Goal: Task Accomplishment & Management: Manage account settings

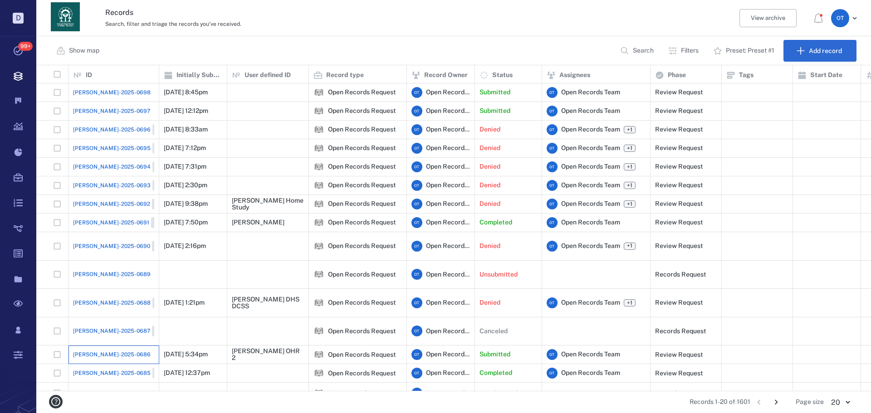
click at [100, 346] on div "[PERSON_NAME]-2025-0686" at bounding box center [113, 355] width 81 height 18
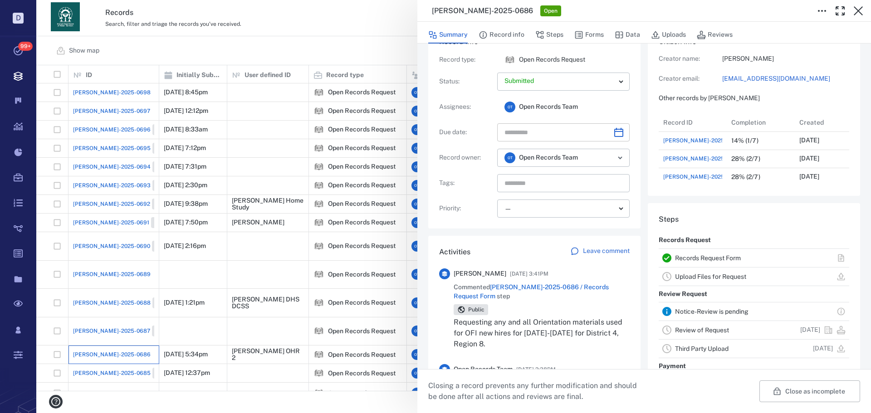
scroll to position [45, 0]
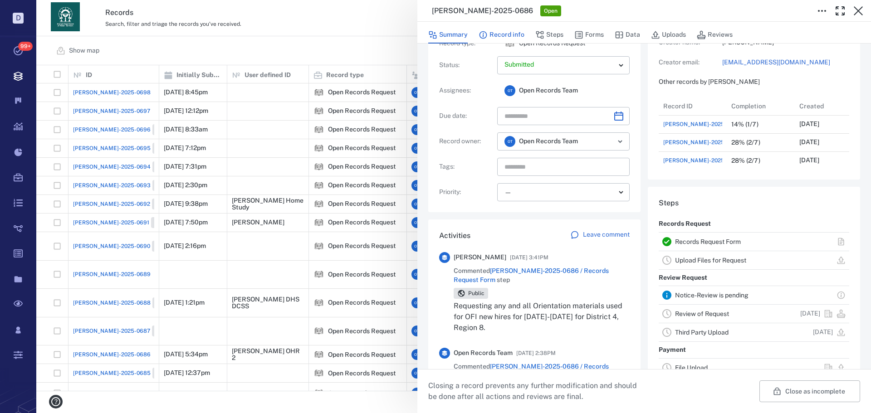
click at [539, 29] on button "Steps" at bounding box center [549, 34] width 28 height 17
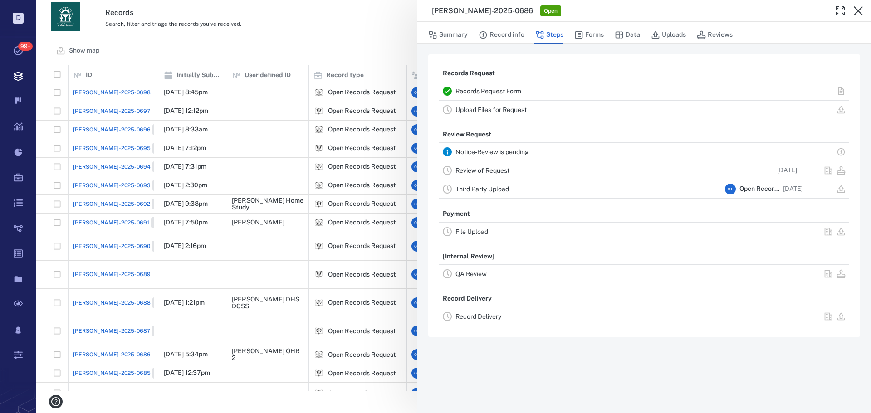
click at [450, 27] on button "Summary" at bounding box center [447, 34] width 39 height 17
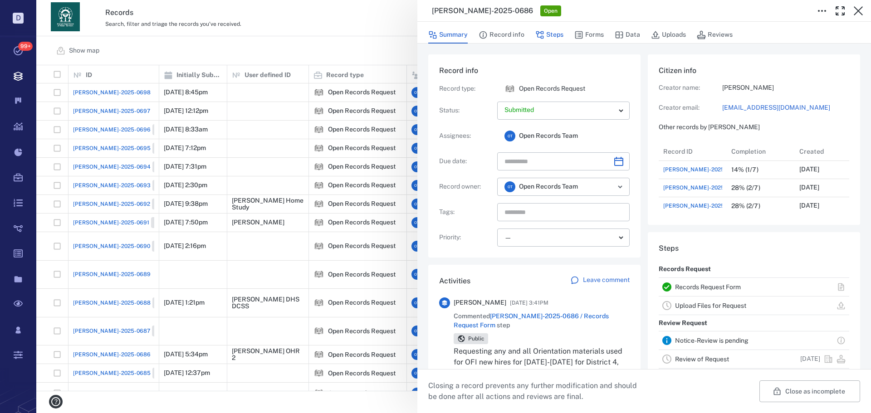
scroll to position [73, 173]
click at [552, 29] on button "Steps" at bounding box center [549, 34] width 28 height 17
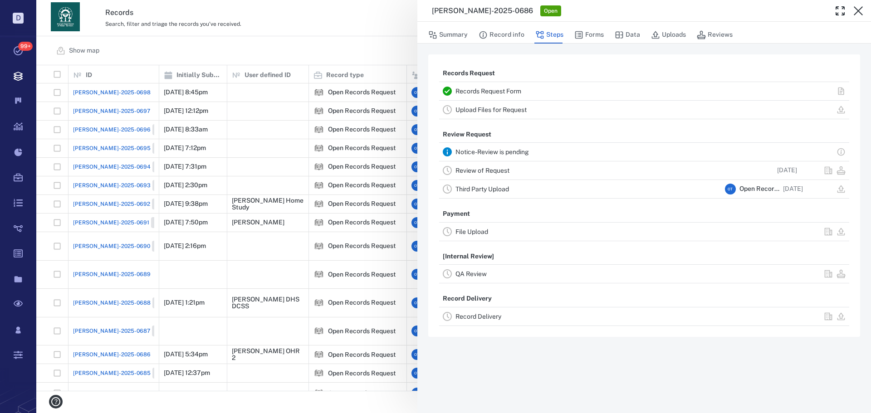
click at [487, 319] on link "Record Delivery" at bounding box center [478, 316] width 46 height 7
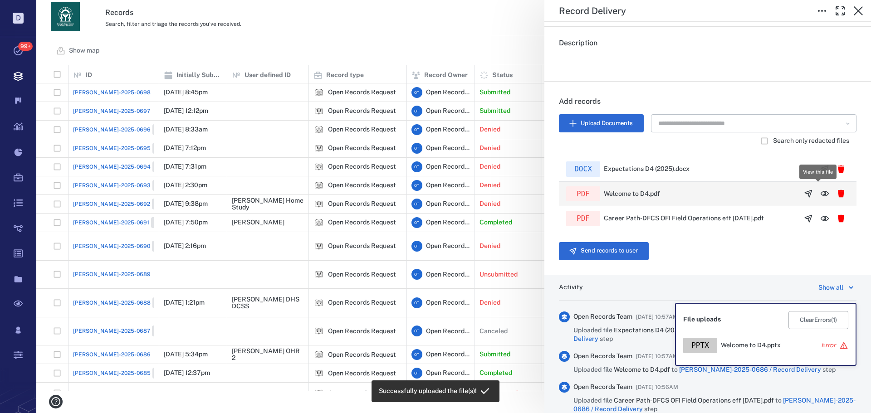
scroll to position [319, 828]
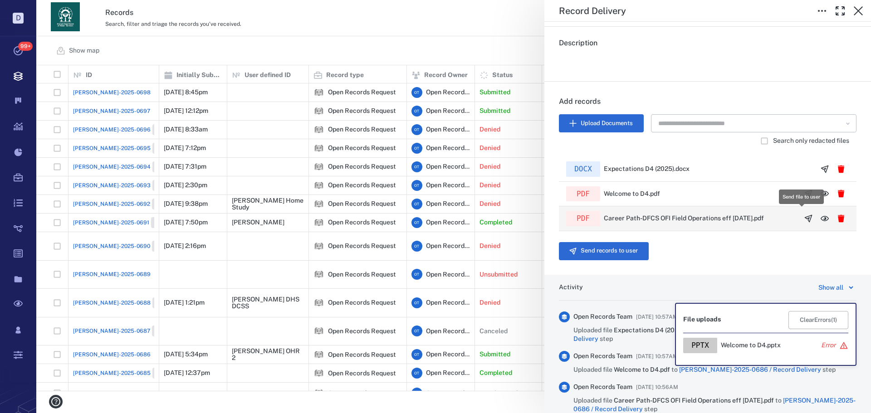
click at [804, 220] on icon "button" at bounding box center [808, 218] width 9 height 9
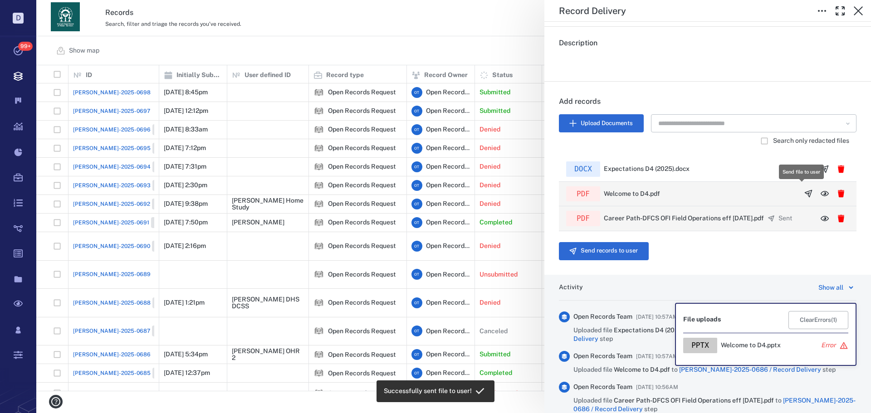
click at [804, 191] on icon "button" at bounding box center [808, 193] width 9 height 9
click at [821, 168] on icon "button" at bounding box center [824, 169] width 7 height 7
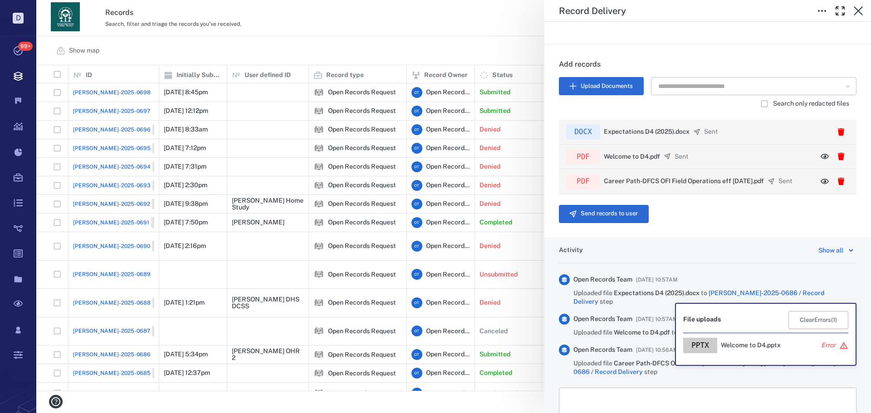
scroll to position [179, 0]
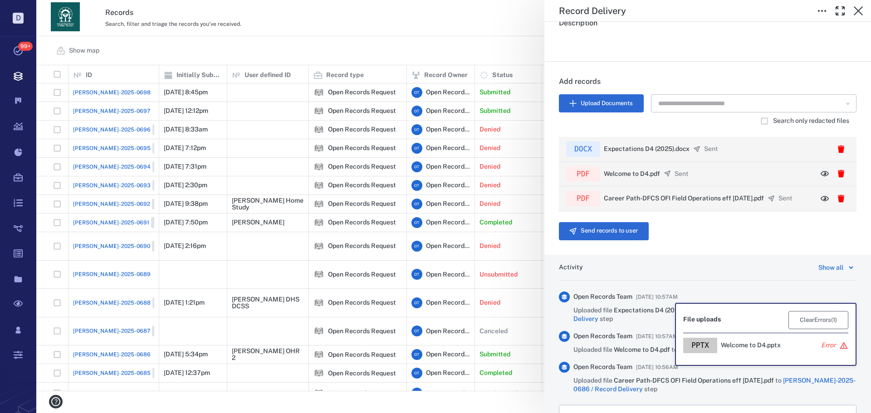
click at [814, 321] on button "Clear Errors ( 1 )" at bounding box center [818, 320] width 60 height 18
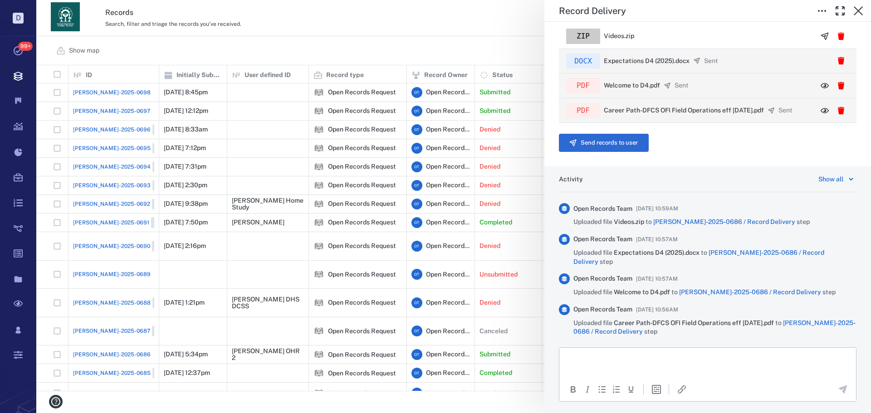
scroll to position [270, 0]
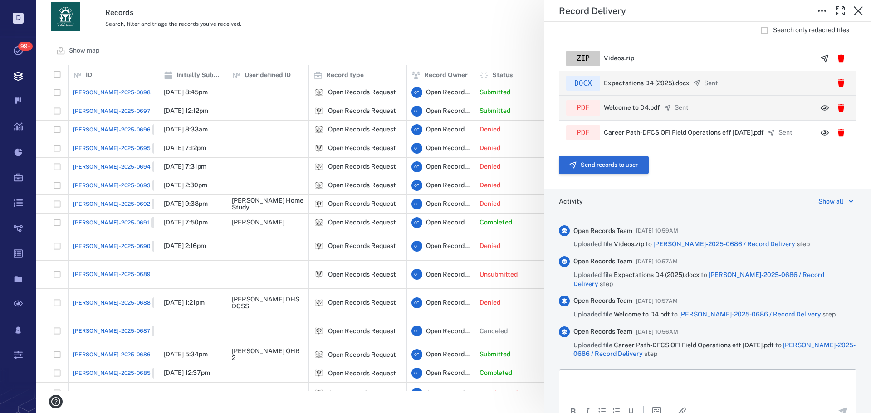
click at [625, 171] on button "Send records to user" at bounding box center [604, 165] width 90 height 18
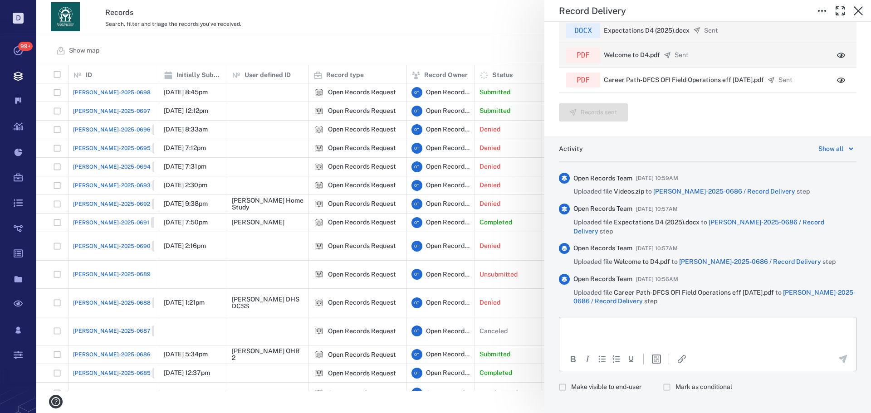
scroll to position [290, 0]
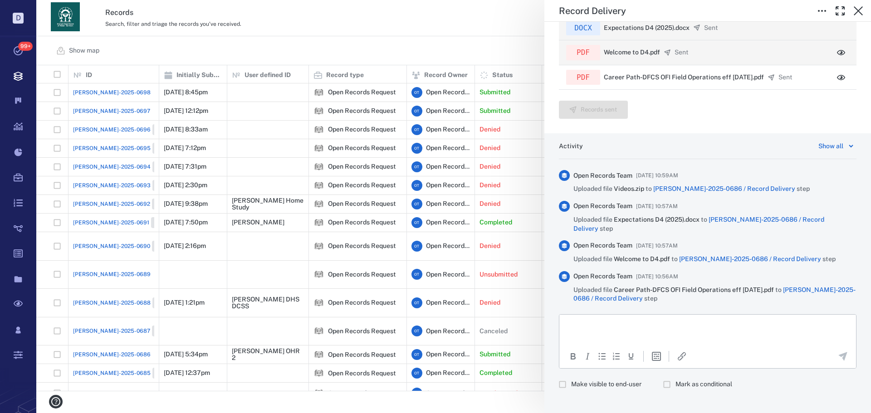
click at [645, 332] on html at bounding box center [707, 325] width 297 height 23
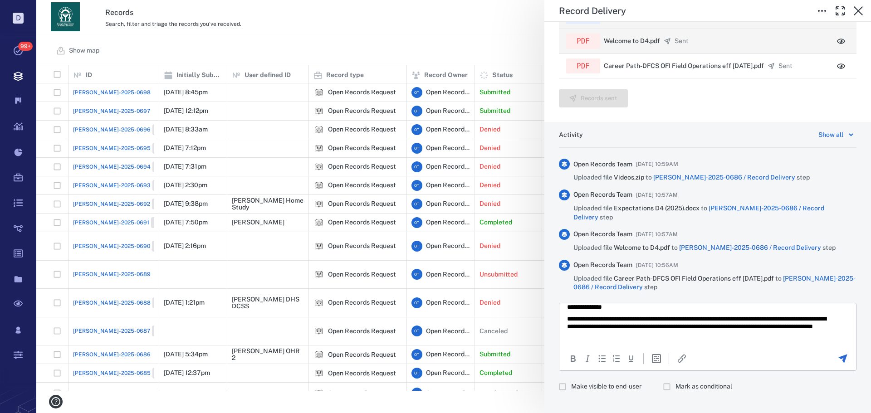
scroll to position [303, 0]
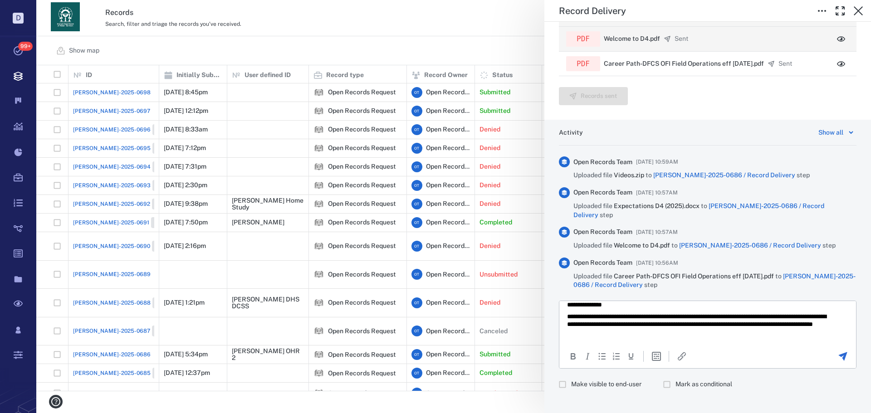
click at [757, 351] on div "To open the popup, press Shift+Enter To open the popup, press Shift+Enter" at bounding box center [707, 356] width 295 height 11
click at [745, 333] on p "**********" at bounding box center [701, 325] width 268 height 24
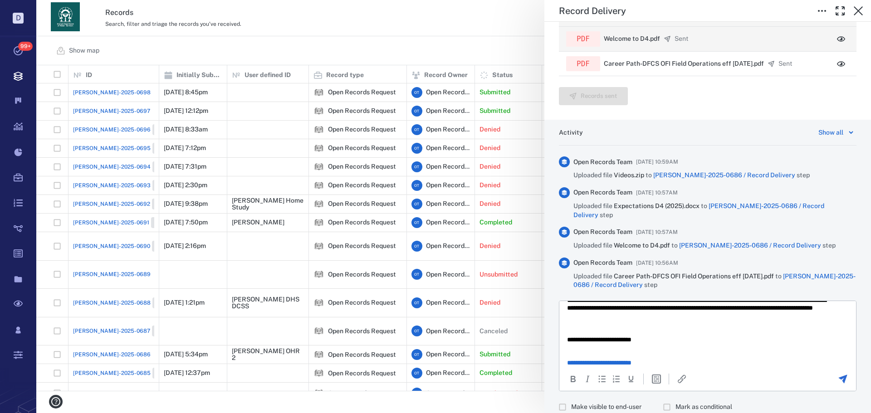
scroll to position [23, 0]
drag, startPoint x: 710, startPoint y: 329, endPoint x: 704, endPoint y: 333, distance: 7.3
click at [704, 333] on body "**********" at bounding box center [708, 344] width 282 height 118
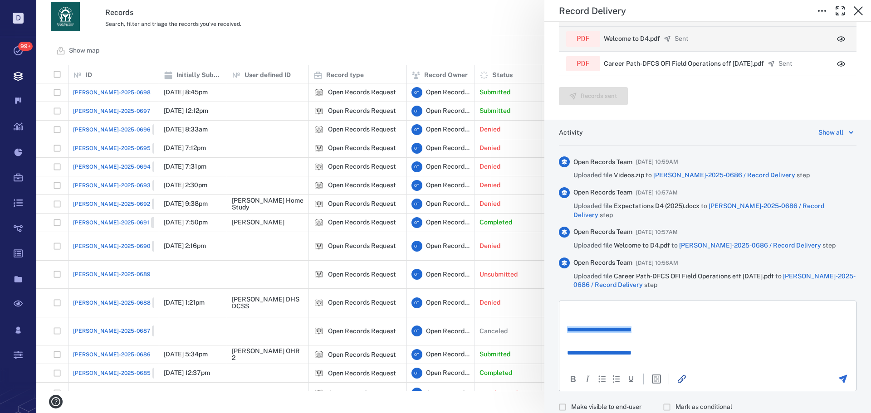
scroll to position [0, 0]
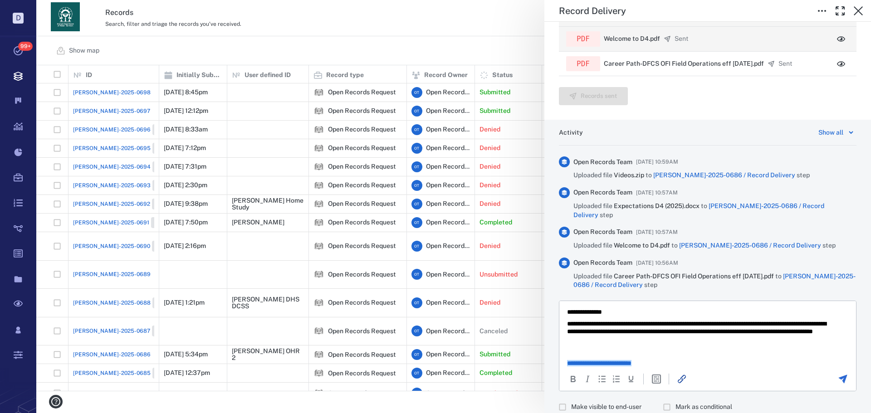
click at [839, 375] on icon "Send the comment" at bounding box center [843, 379] width 9 height 9
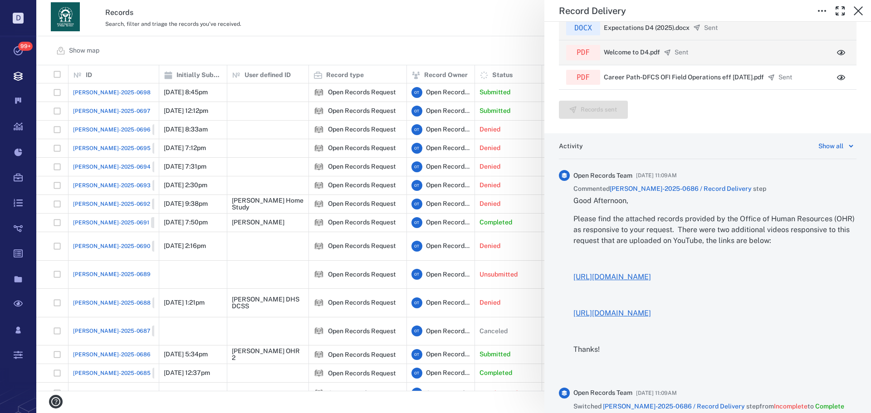
scroll to position [303, 0]
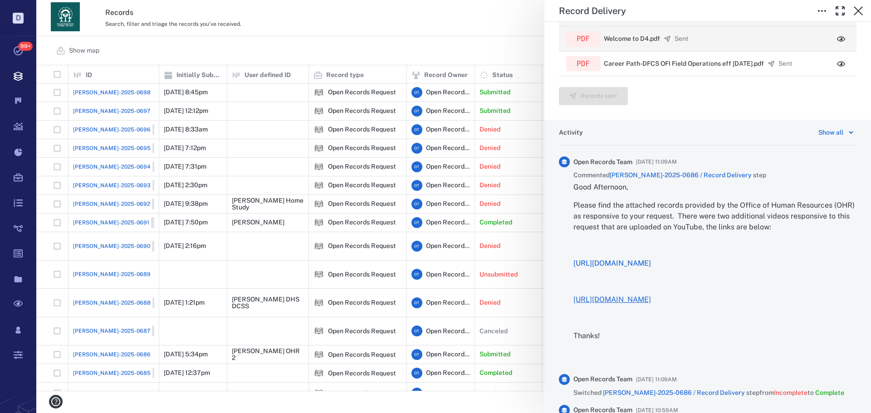
click at [651, 262] on link "https://youtu.be/kkedoGK3FnE" at bounding box center [612, 263] width 78 height 9
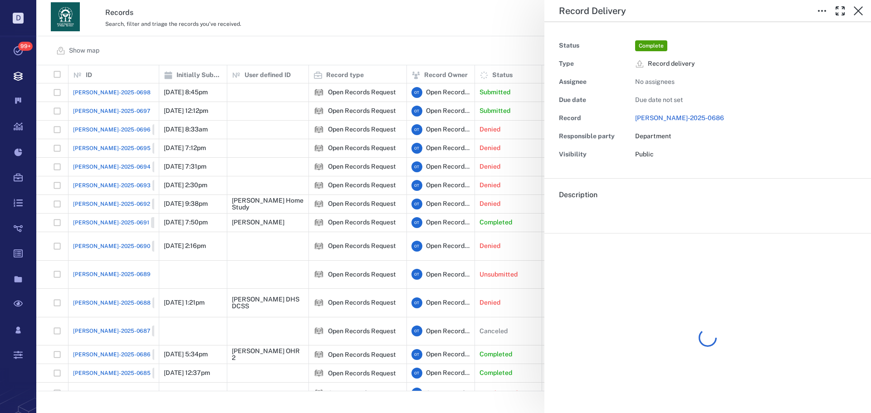
click at [452, 34] on div "Record Delivery Status Complete Type Record delivery Assignee No assignees Due …" at bounding box center [453, 206] width 835 height 413
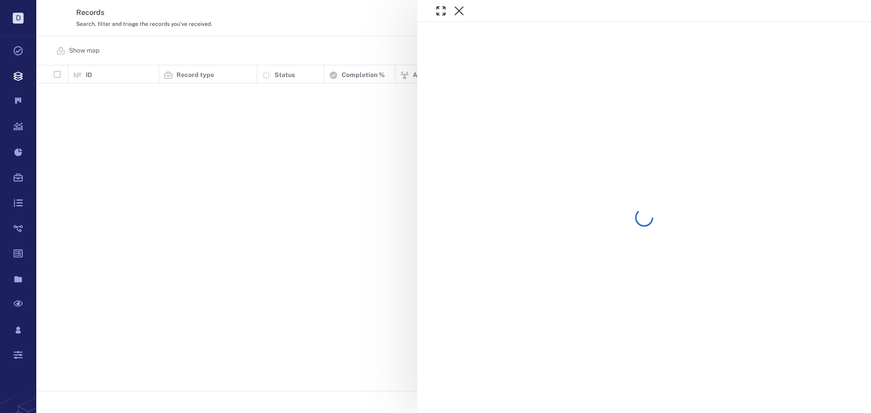
scroll to position [319, 827]
click at [335, 49] on div at bounding box center [453, 206] width 835 height 413
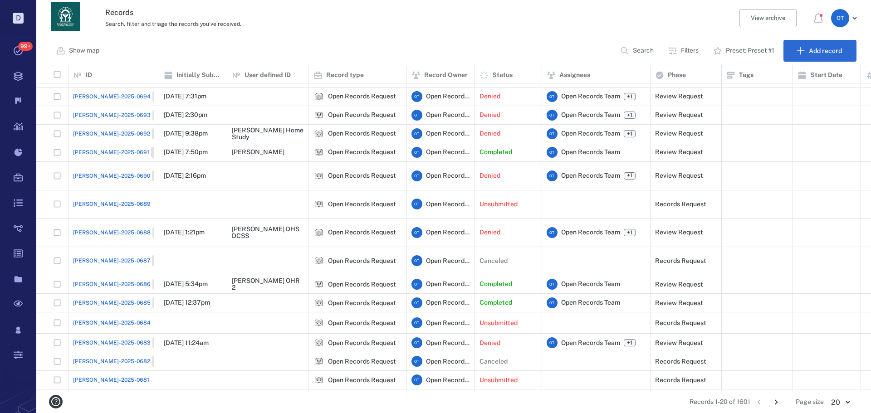
scroll to position [71, 0]
